Goal: Information Seeking & Learning: Learn about a topic

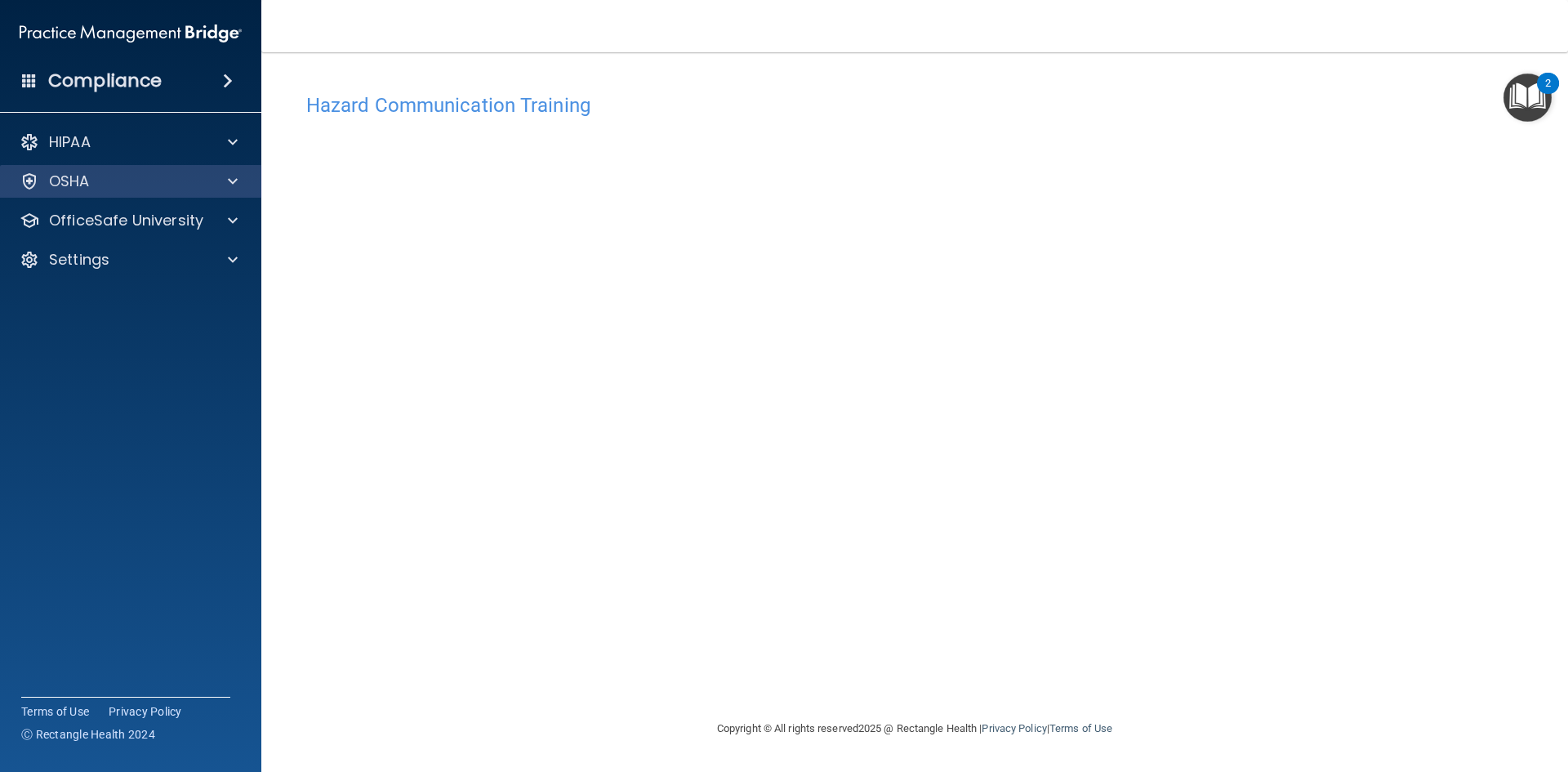
click at [202, 194] on div "OSHA" at bounding box center [131, 181] width 262 height 33
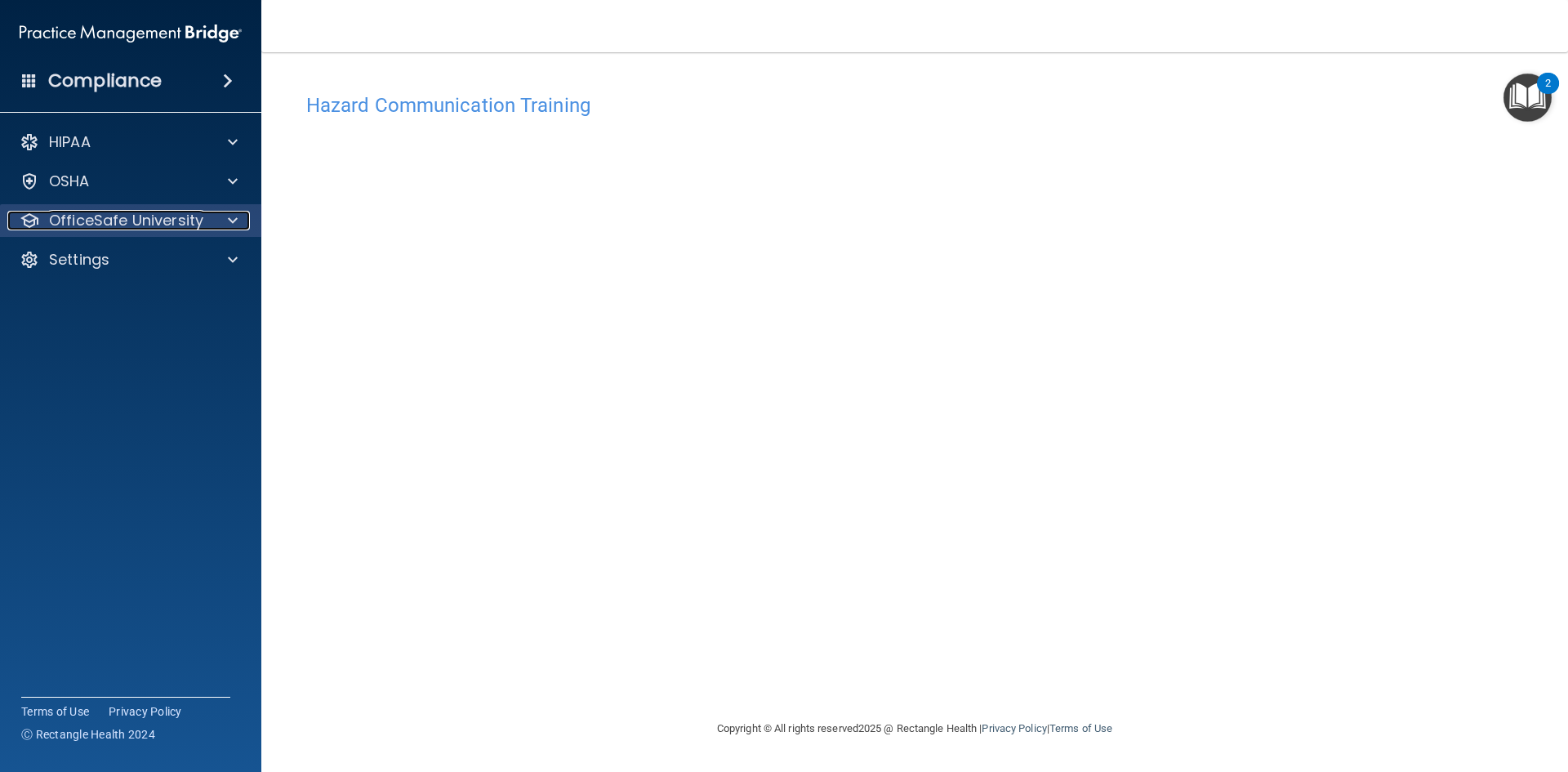
click at [233, 225] on span at bounding box center [232, 220] width 10 height 20
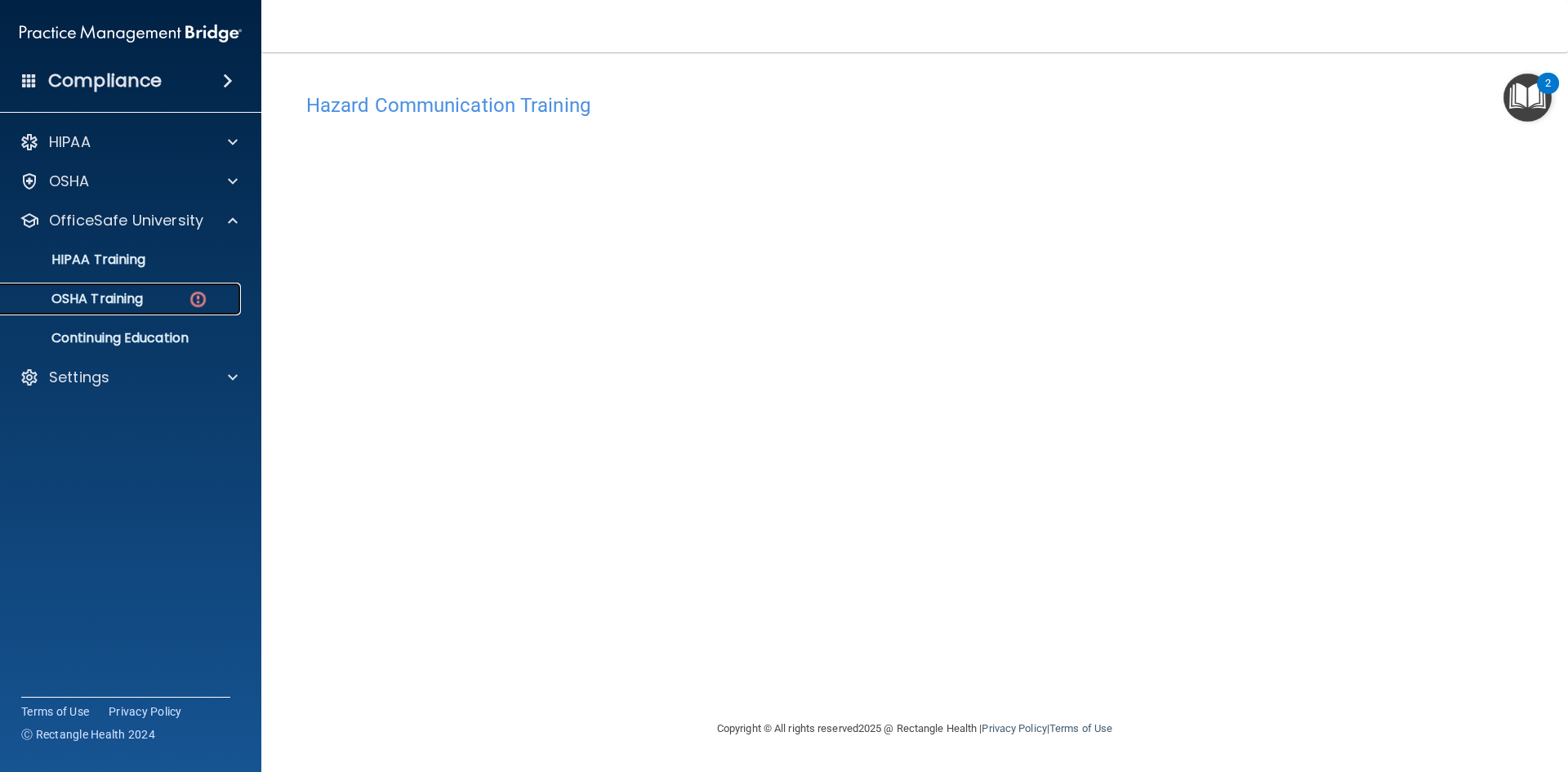
click at [163, 291] on div "OSHA Training" at bounding box center [122, 298] width 223 height 16
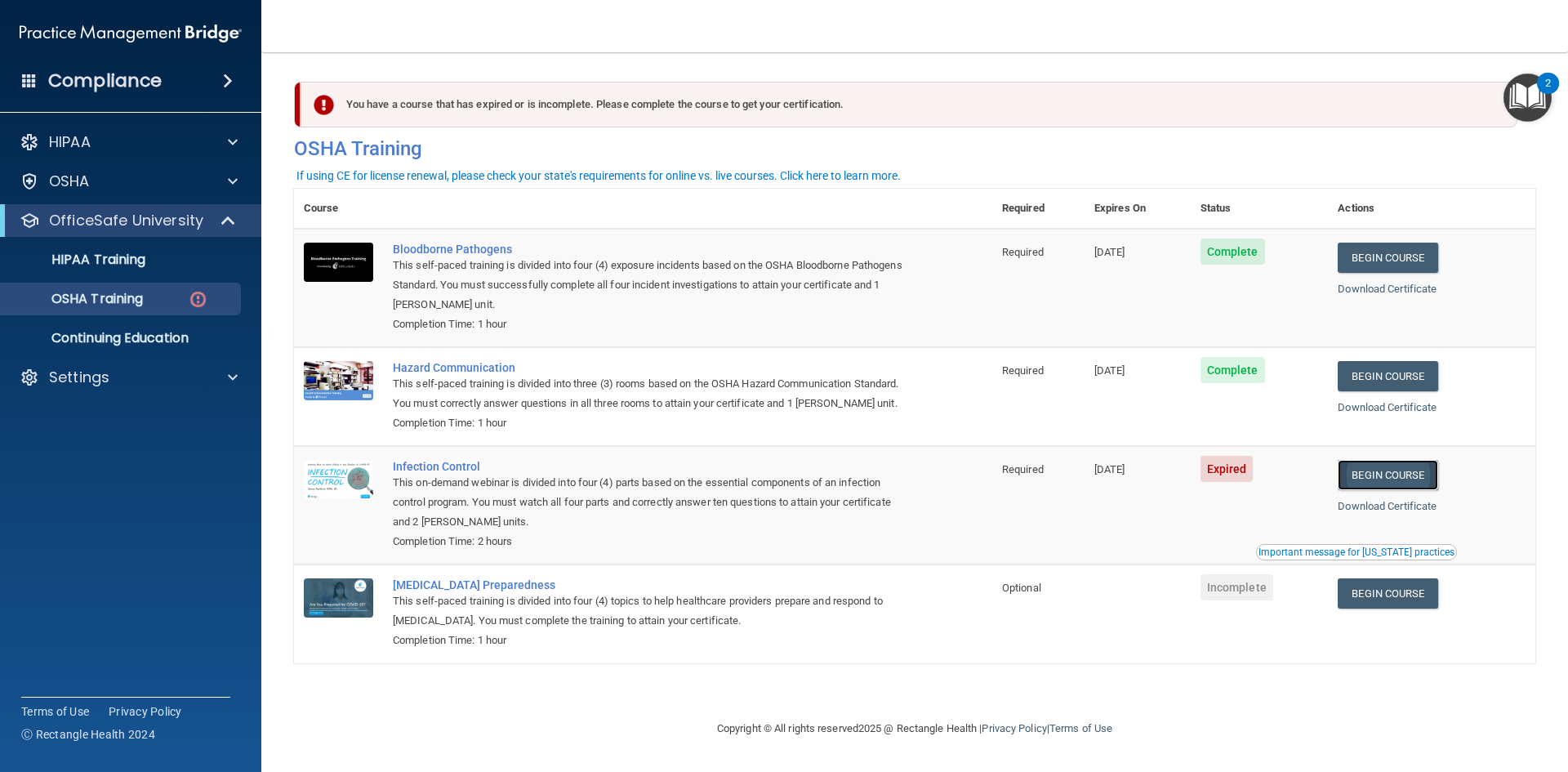
click at [1405, 476] on link "Begin Course" at bounding box center [1388, 474] width 99 height 30
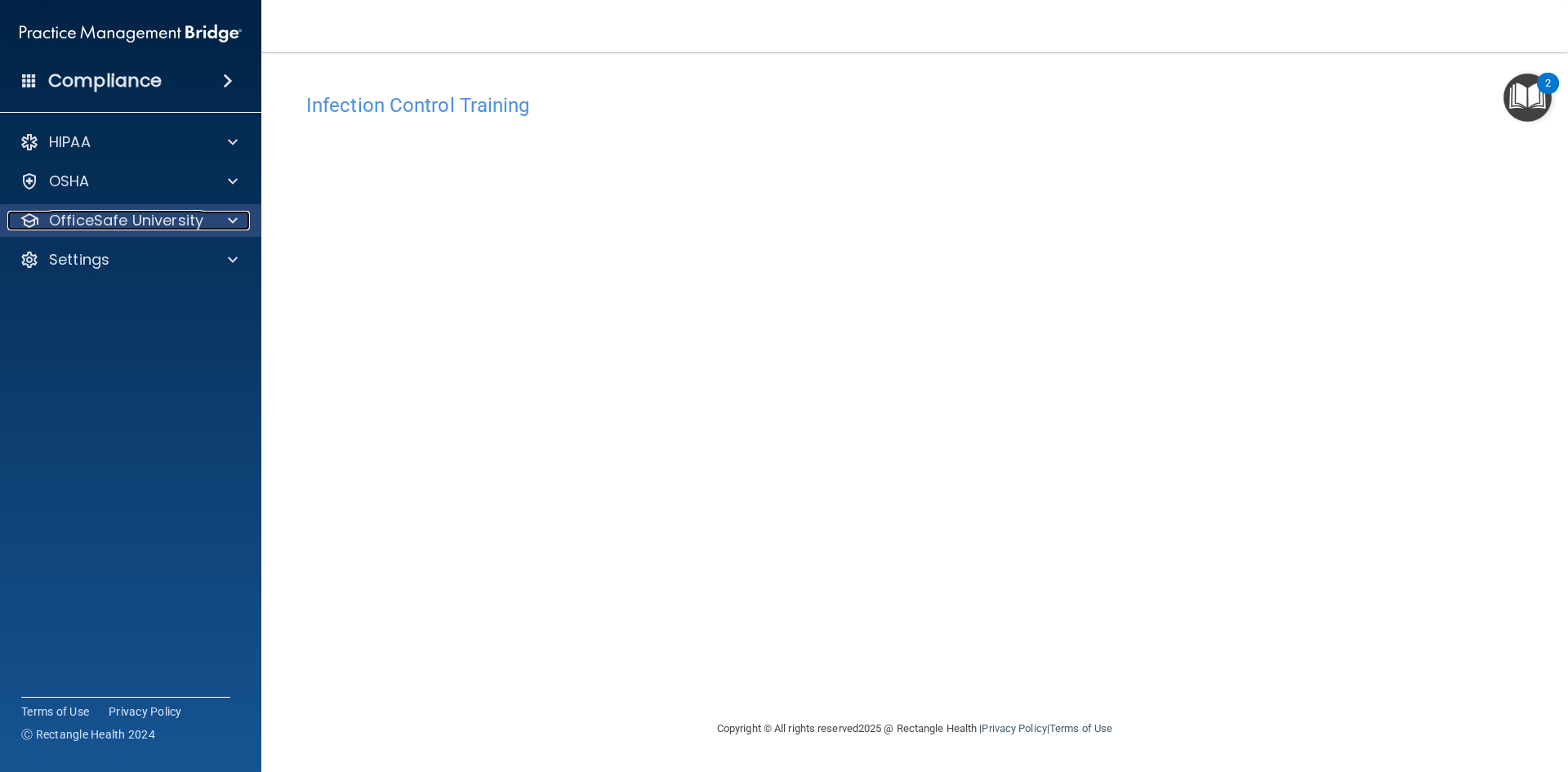
click at [225, 219] on div at bounding box center [230, 220] width 41 height 20
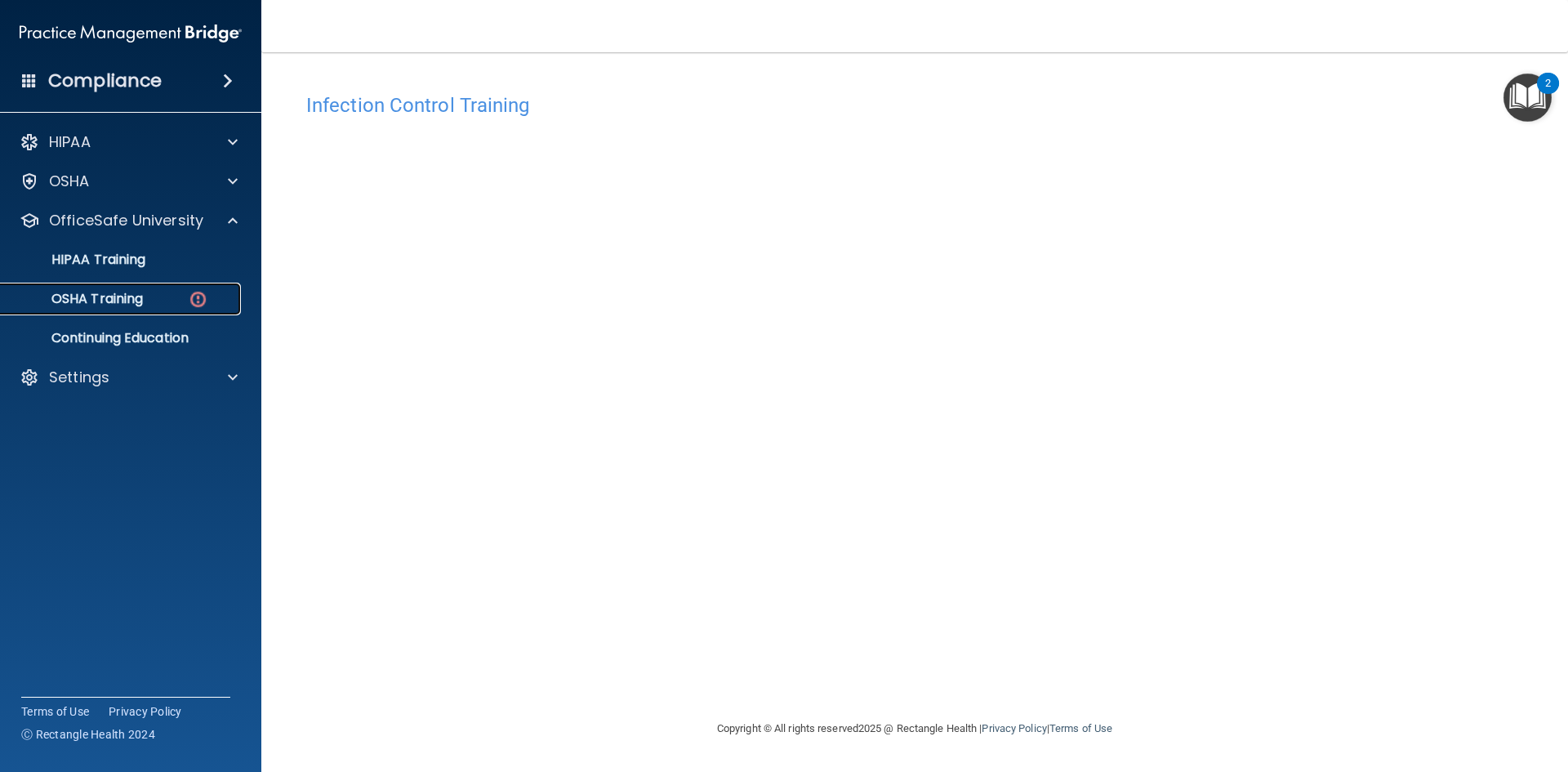
click at [156, 292] on div "OSHA Training" at bounding box center [122, 298] width 223 height 16
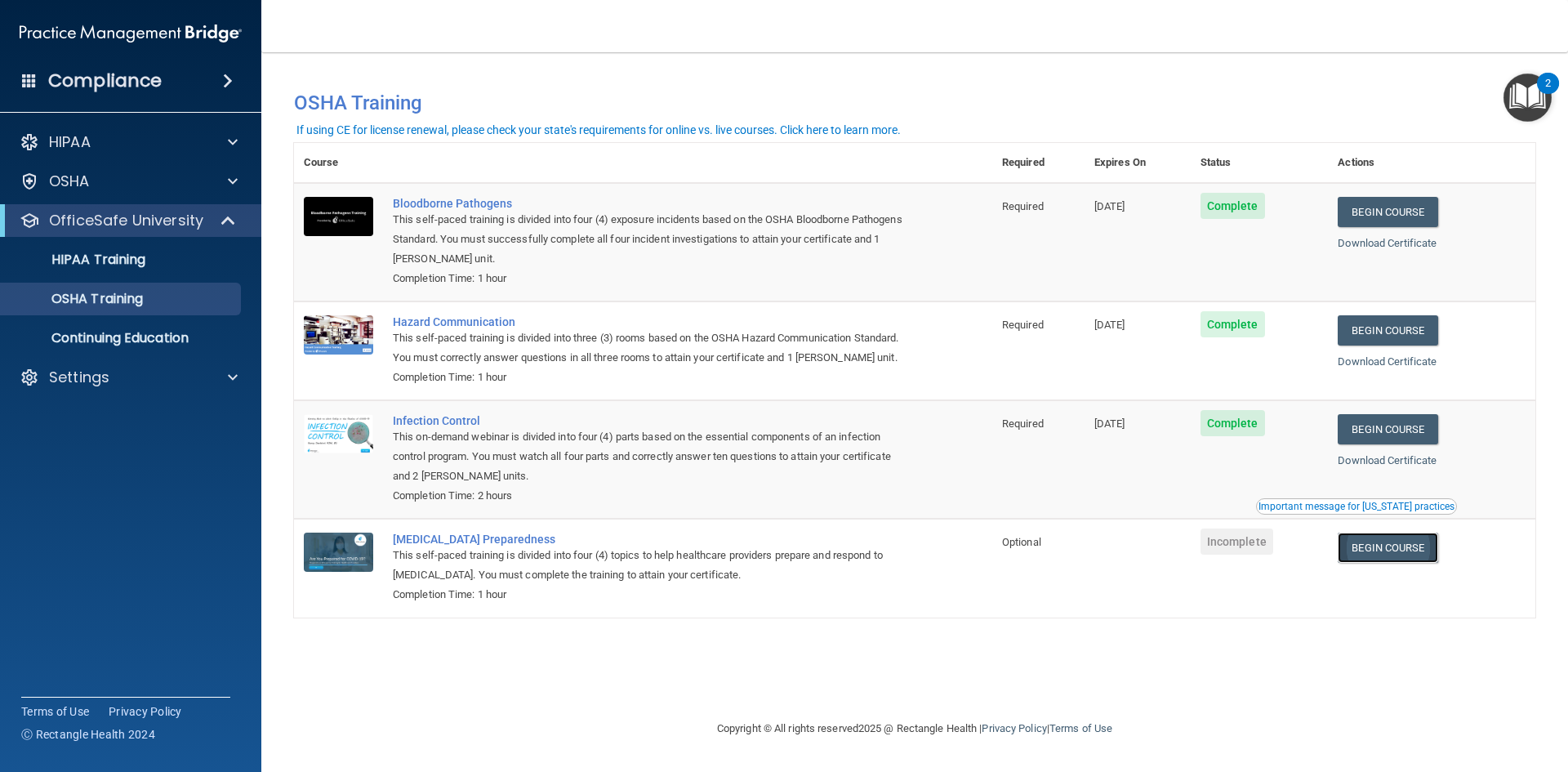
click at [1398, 553] on link "Begin Course" at bounding box center [1388, 547] width 99 height 30
click at [156, 235] on div "OfficeSafe University" at bounding box center [131, 220] width 261 height 33
click at [155, 277] on ul "HIPAA Training OSHA Training Continuing Education" at bounding box center [131, 296] width 296 height 117
click at [150, 272] on link "HIPAA Training" at bounding box center [113, 259] width 258 height 33
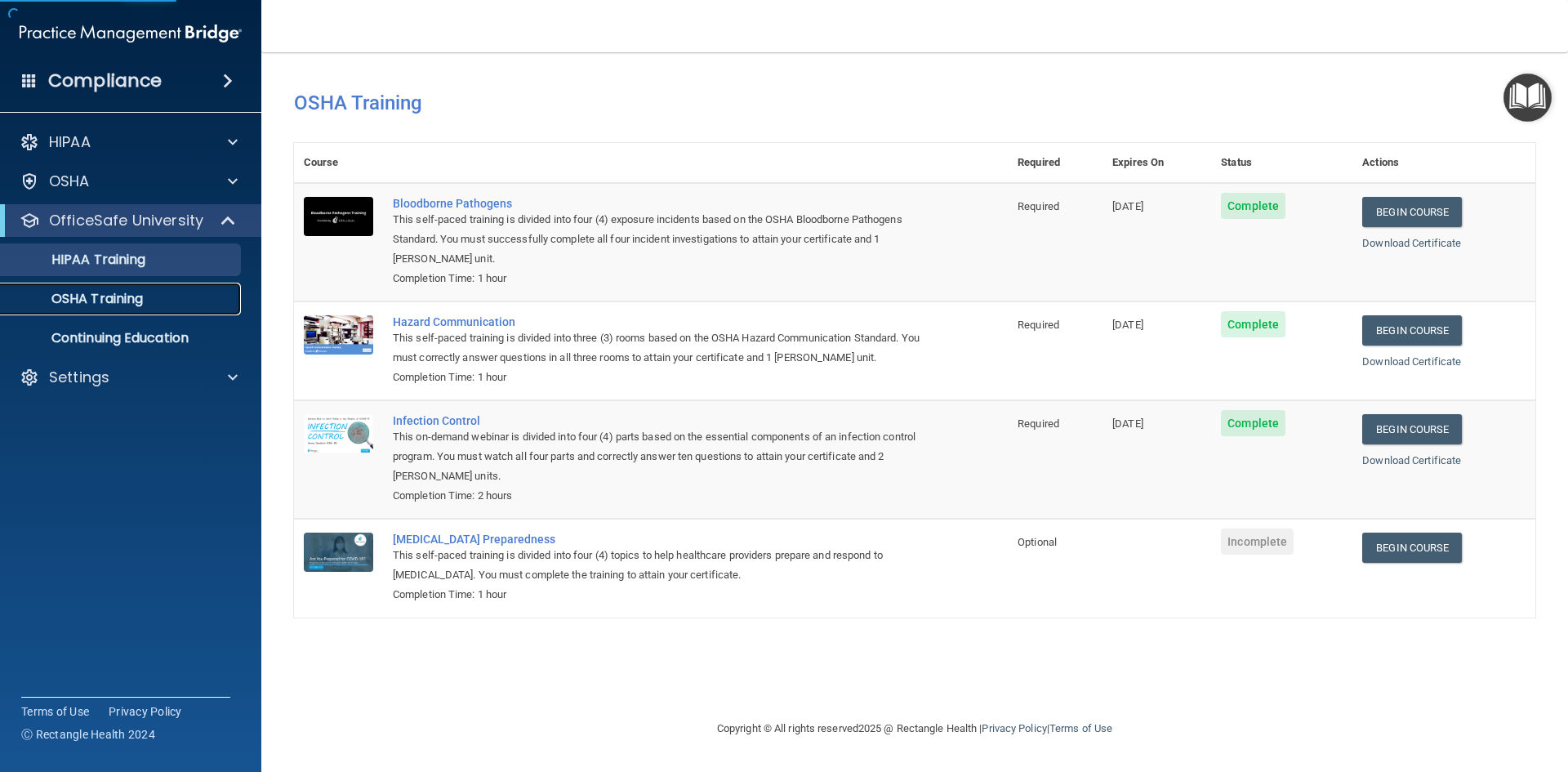
click at [150, 296] on div "OSHA Training" at bounding box center [122, 298] width 223 height 16
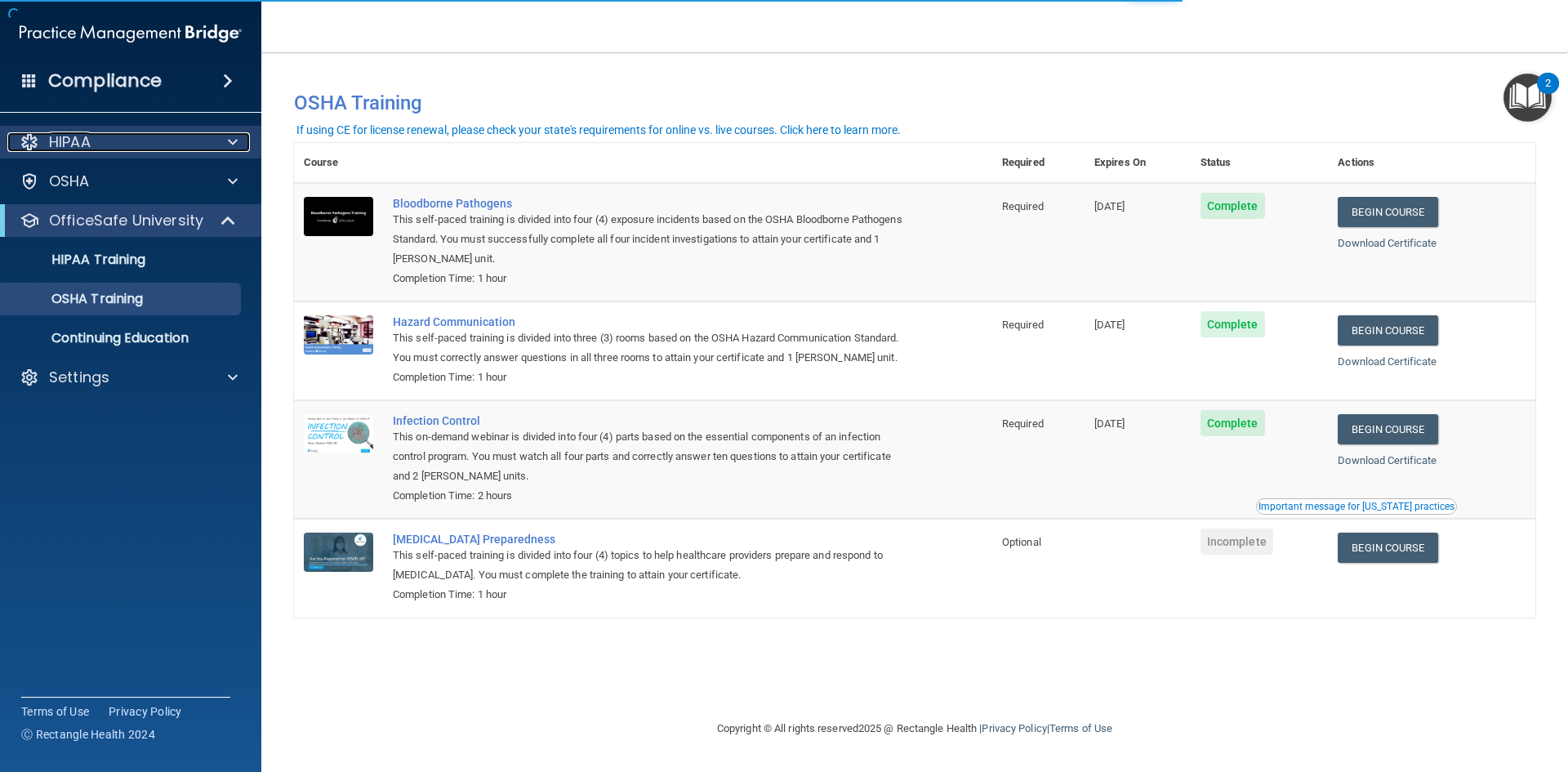
click at [120, 145] on div "HIPAA" at bounding box center [108, 142] width 203 height 20
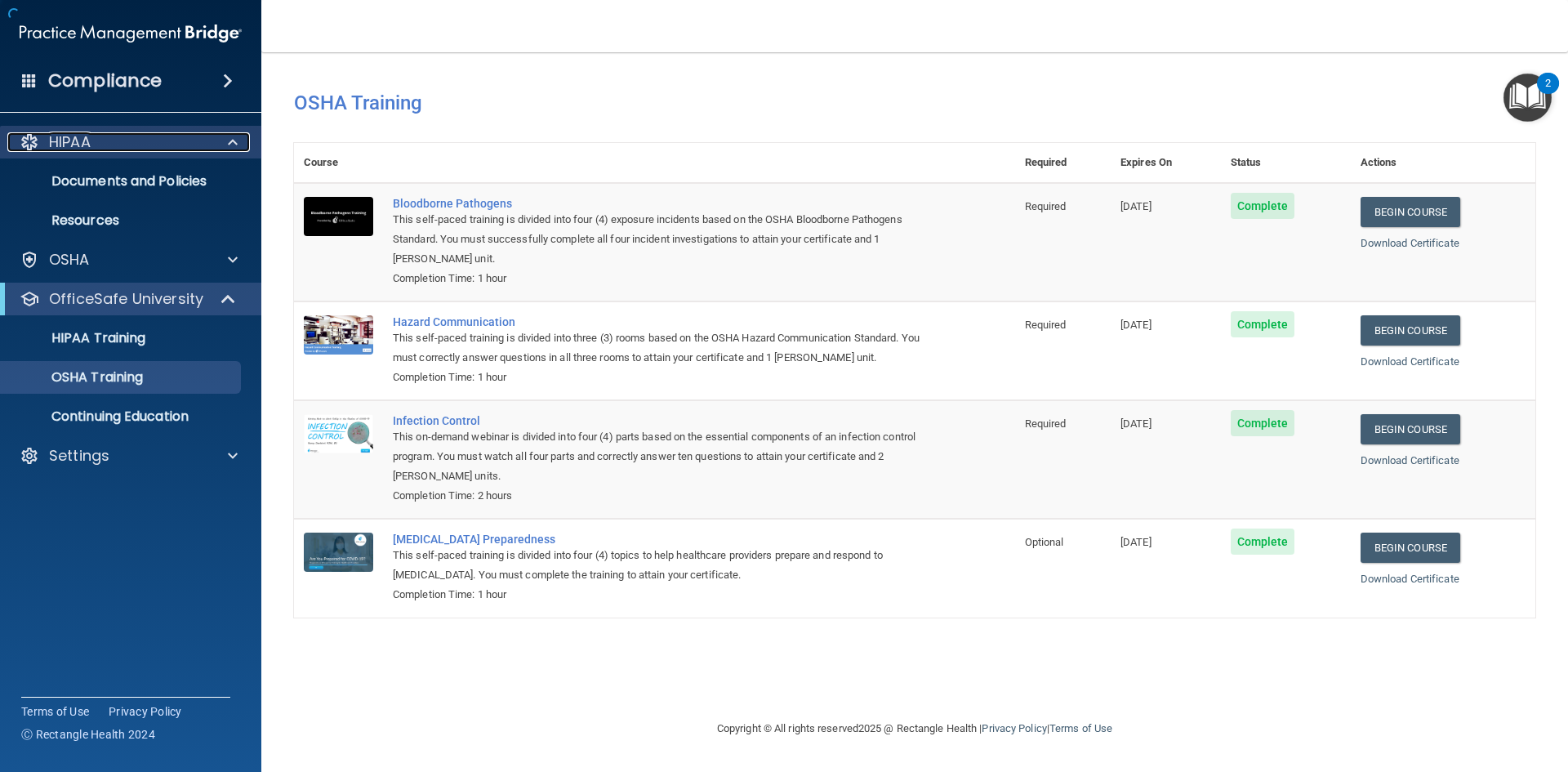
click at [120, 145] on div "HIPAA" at bounding box center [108, 142] width 203 height 20
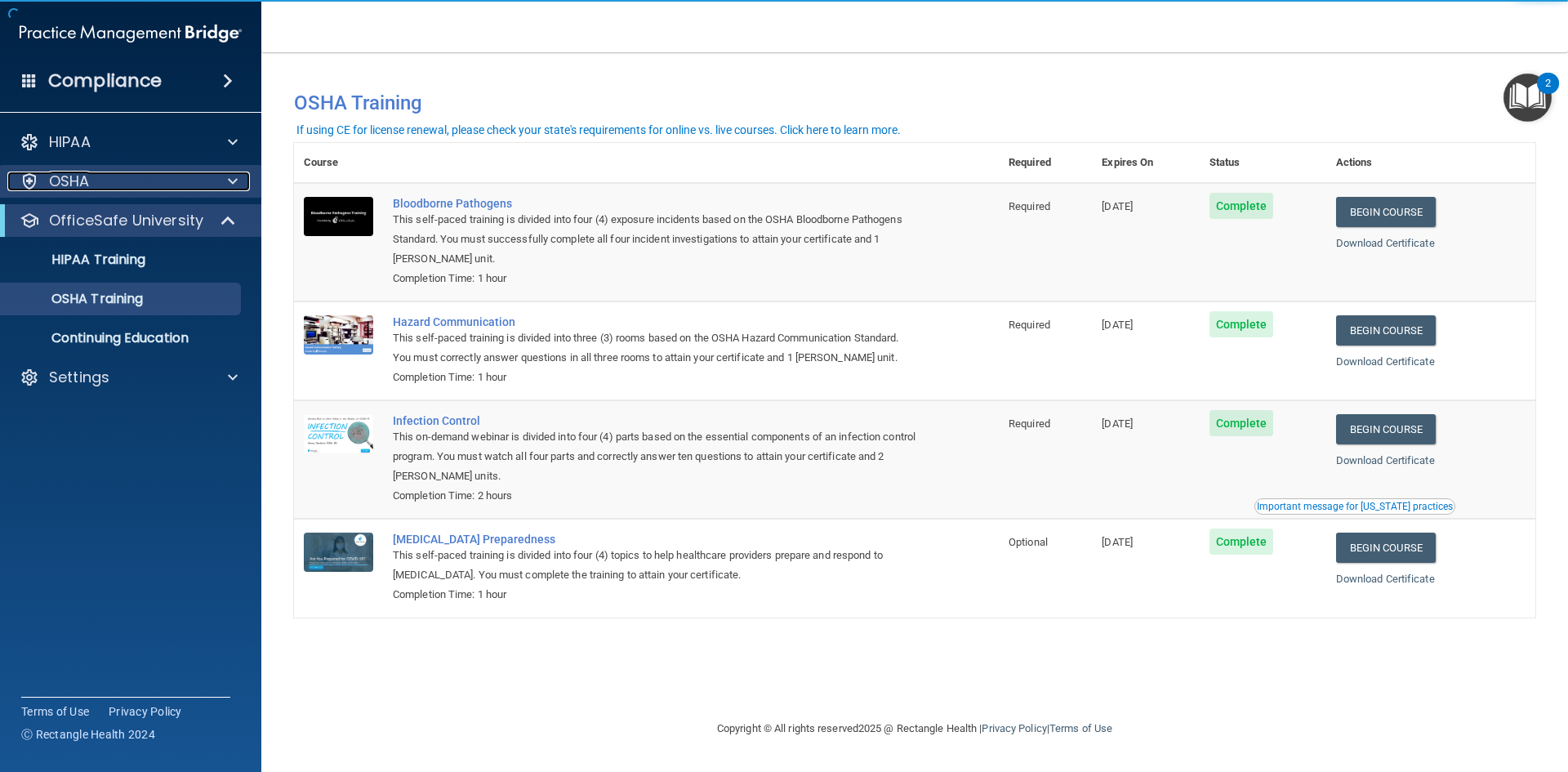
click at [147, 183] on div "OSHA" at bounding box center [108, 181] width 203 height 20
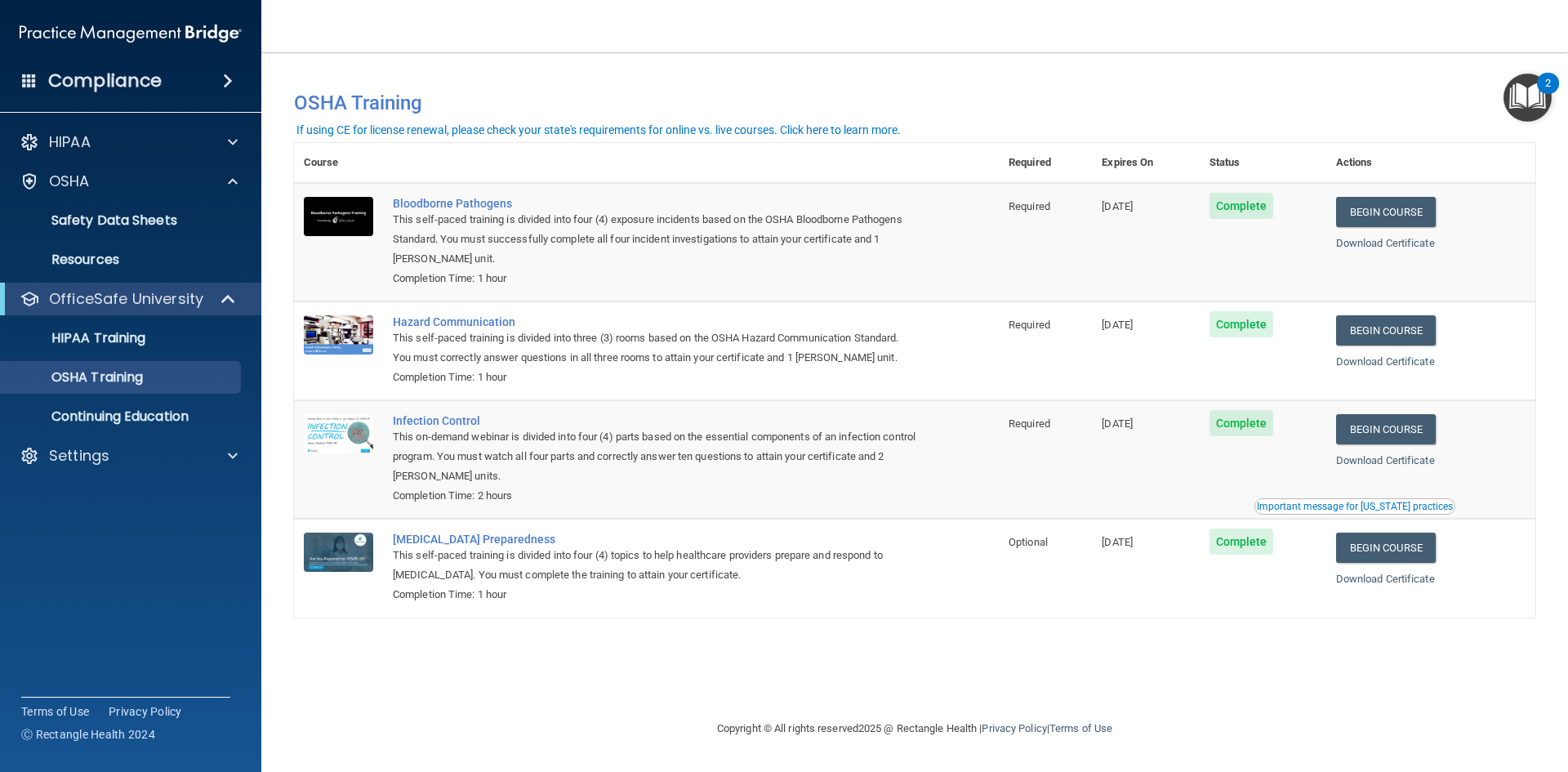
click at [113, 87] on h4 "Compliance" at bounding box center [105, 81] width 114 height 23
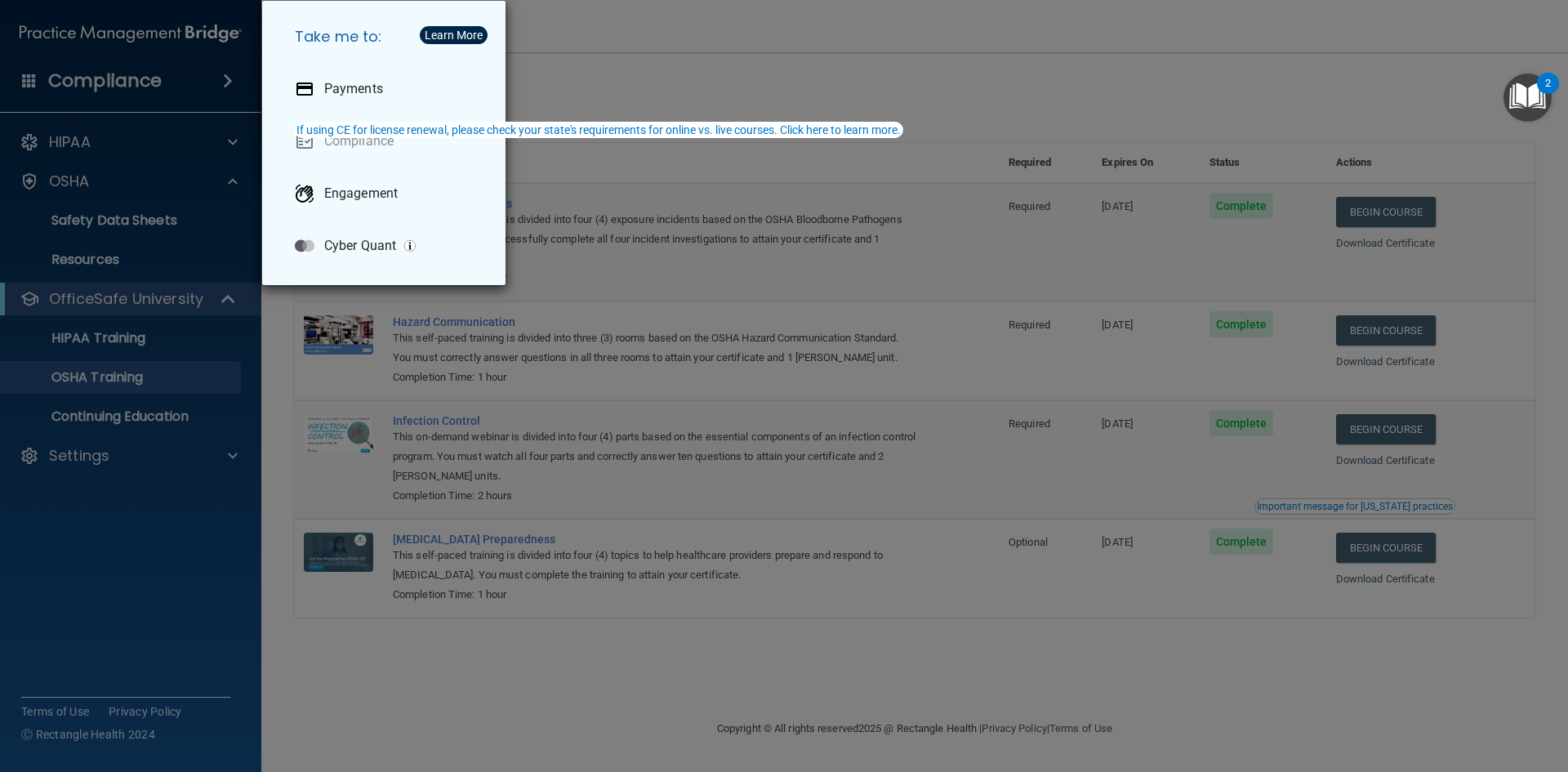
click at [722, 81] on div "Take me to: Payments Compliance Engagement Cyber Quant" at bounding box center [784, 386] width 1568 height 772
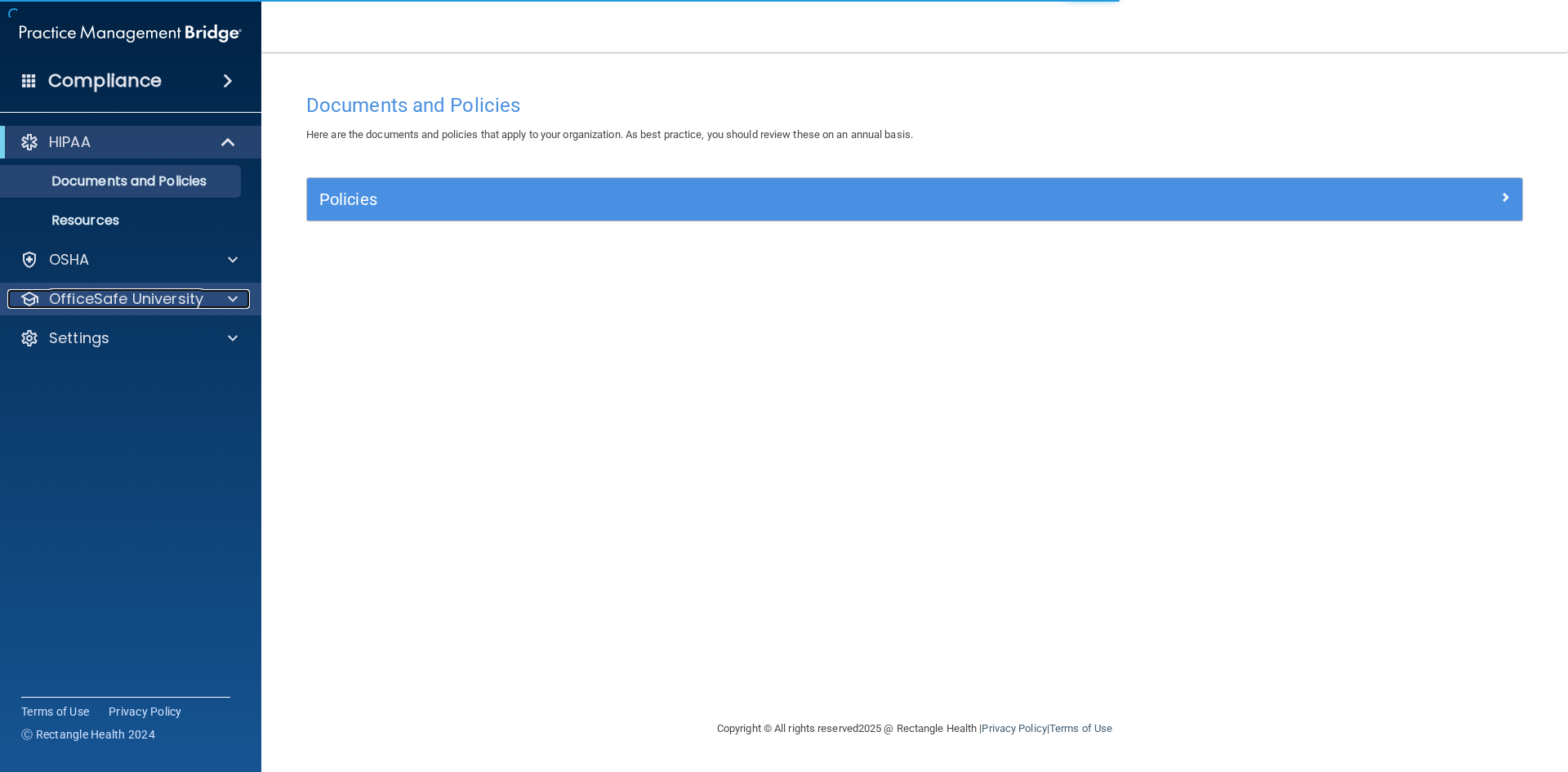
click at [177, 303] on p "OfficeSafe University" at bounding box center [126, 298] width 155 height 20
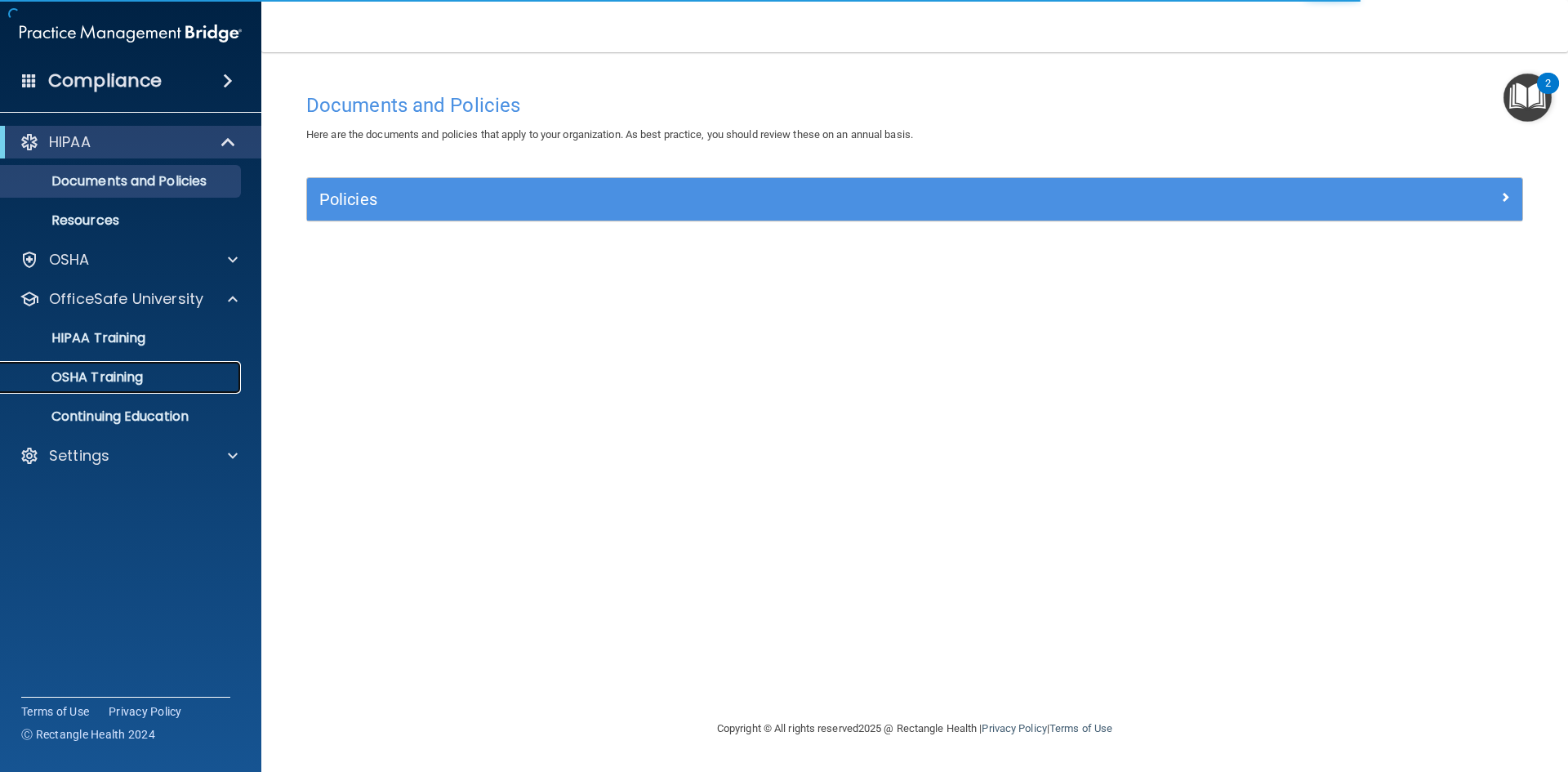
click at [165, 383] on div "OSHA Training" at bounding box center [122, 377] width 223 height 16
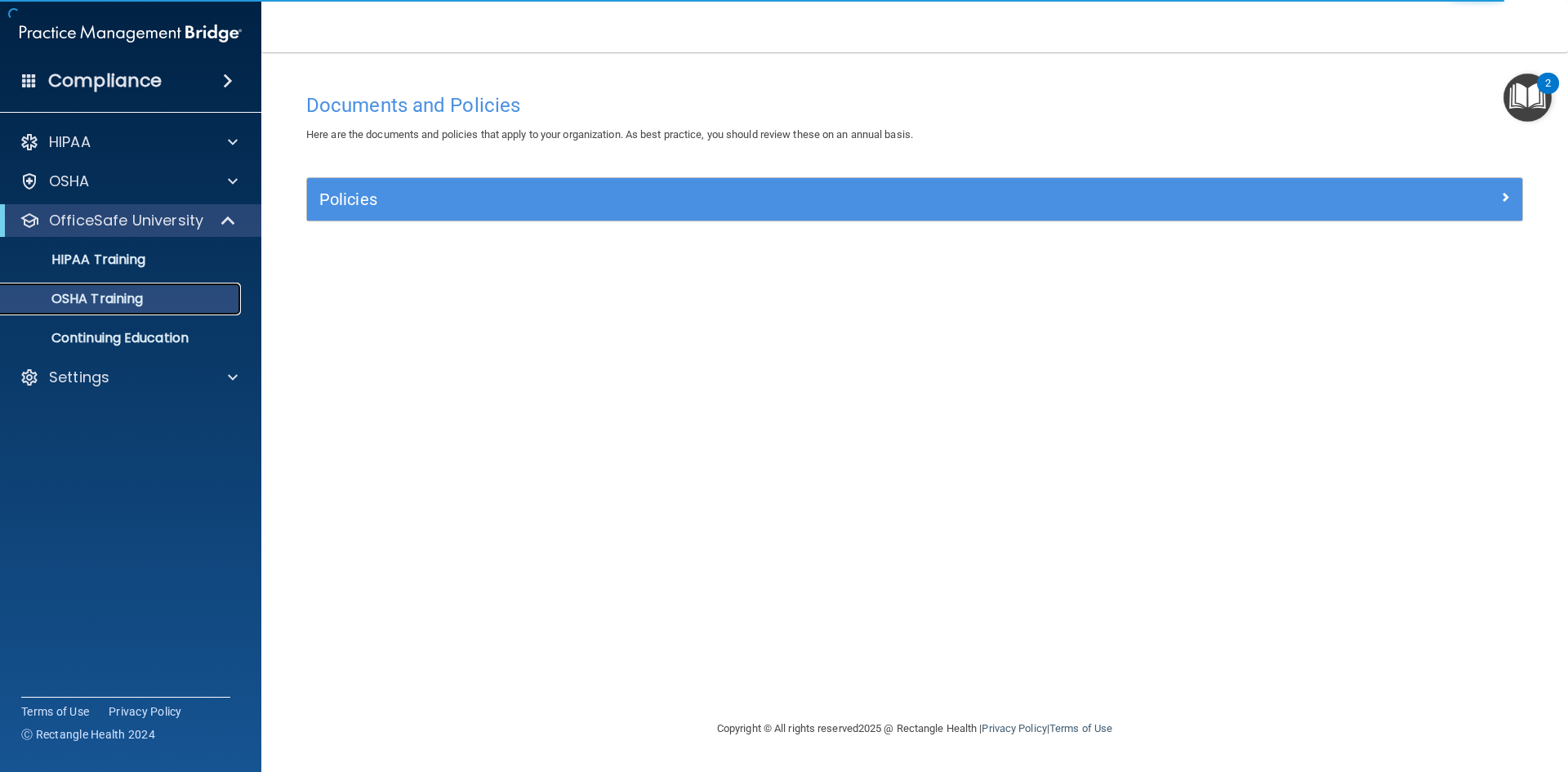
click at [117, 298] on p "OSHA Training" at bounding box center [76, 298] width 132 height 16
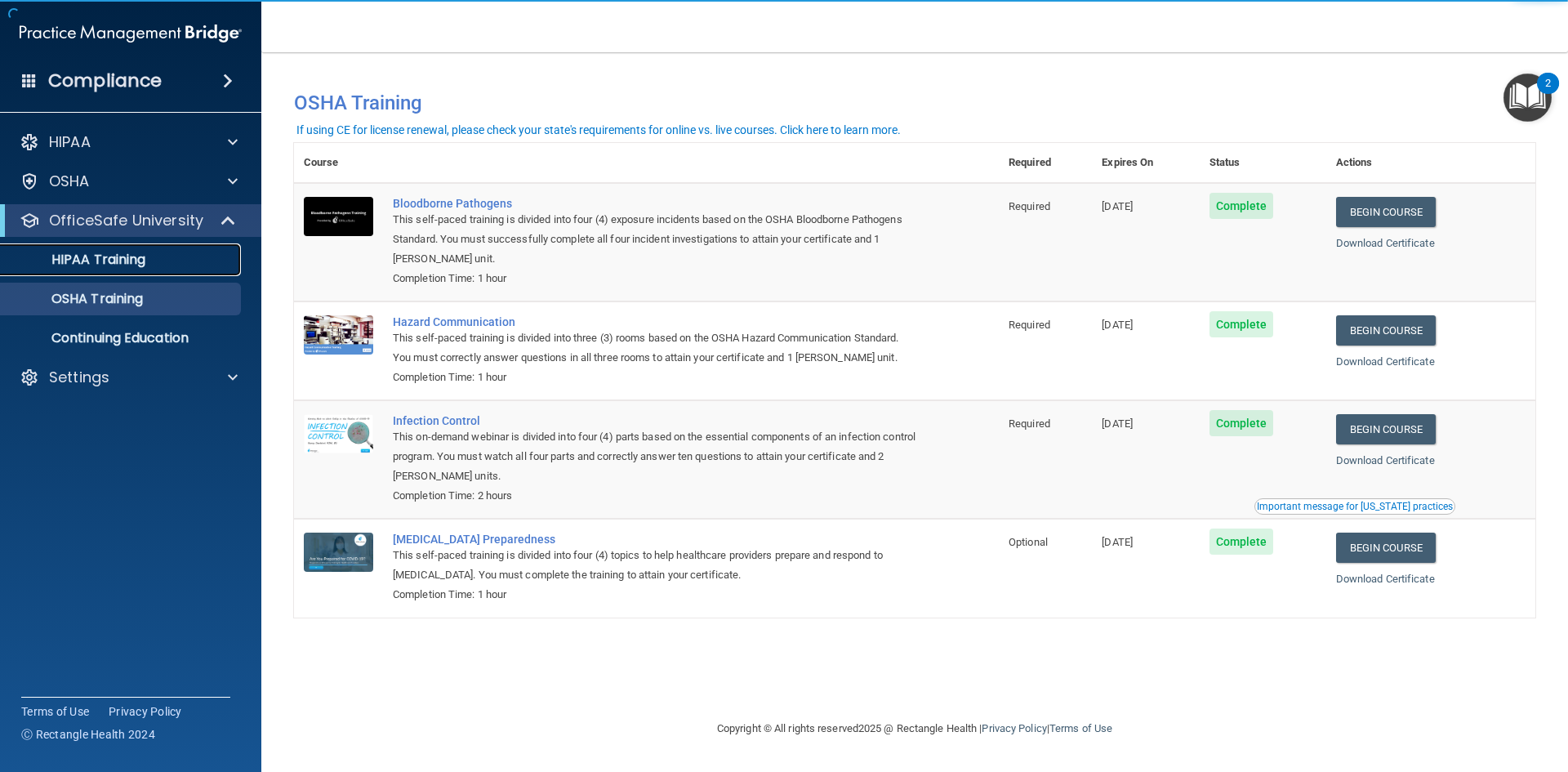
click at [181, 254] on div "HIPAA Training" at bounding box center [122, 259] width 223 height 16
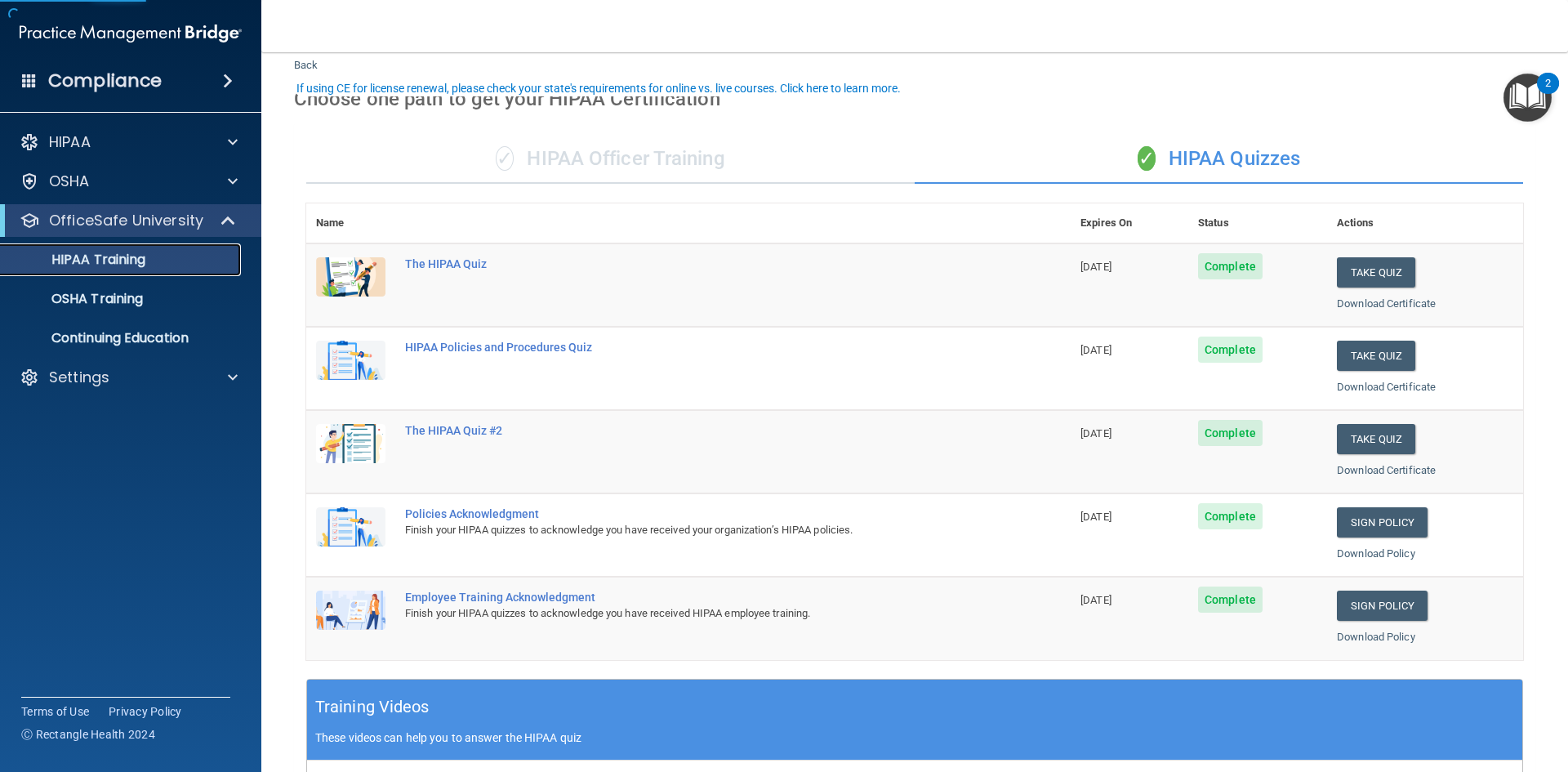
scroll to position [82, 0]
